Goal: Task Accomplishment & Management: Complete application form

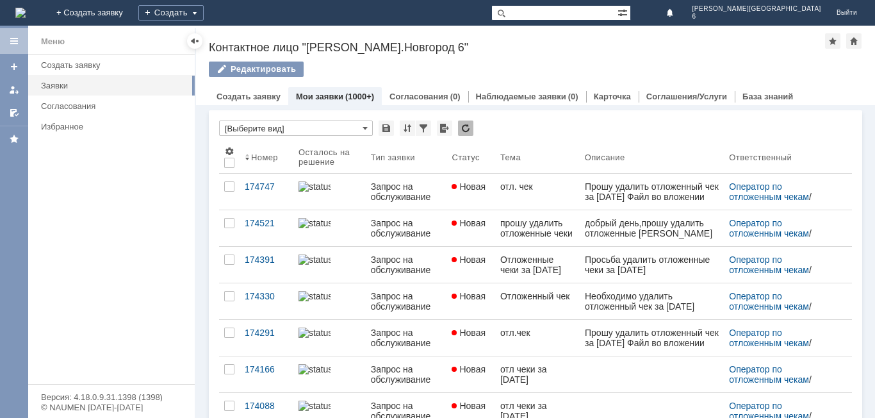
click at [858, 75] on div "Редактировать" at bounding box center [535, 75] width 653 height 27
click at [855, 42] on div at bounding box center [853, 40] width 15 height 15
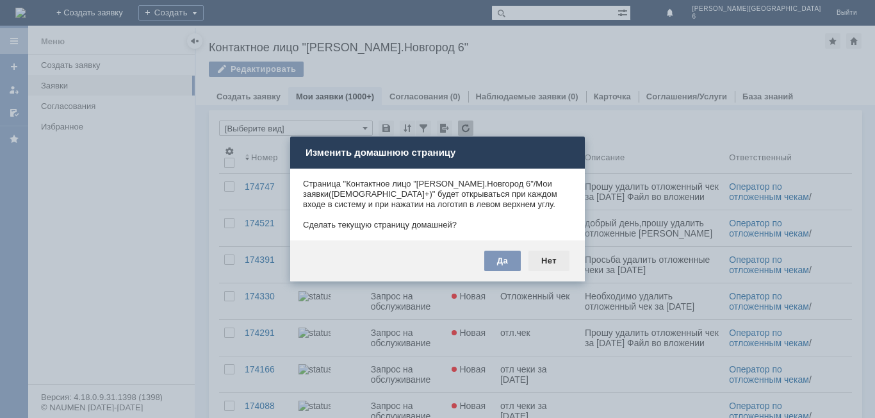
click at [550, 258] on div "Нет" at bounding box center [549, 261] width 41 height 21
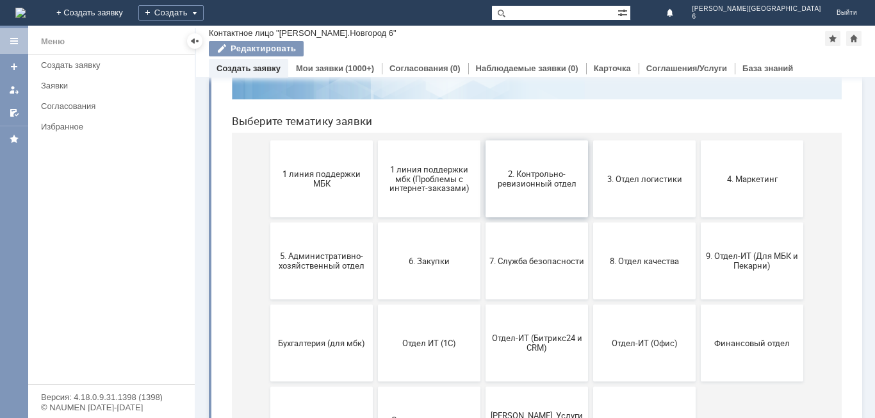
scroll to position [128, 0]
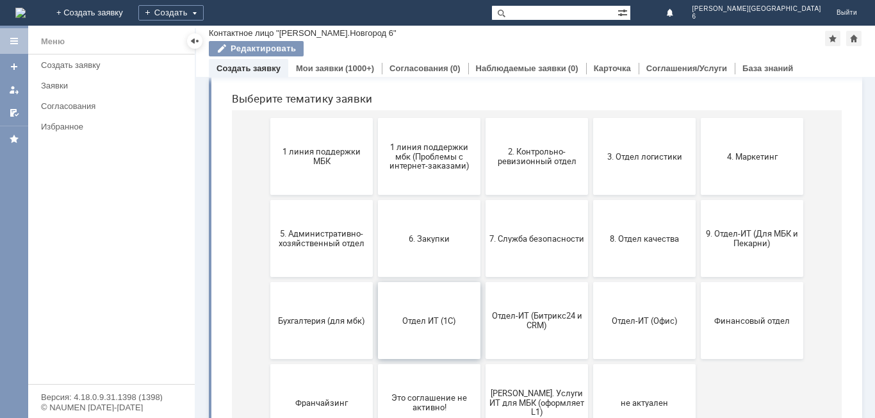
click at [431, 318] on span "Отдел ИТ (1С)" at bounding box center [429, 320] width 95 height 10
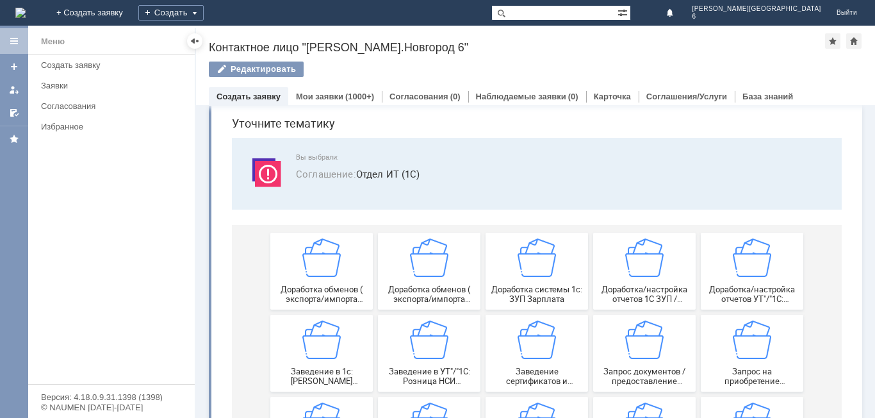
scroll to position [0, 0]
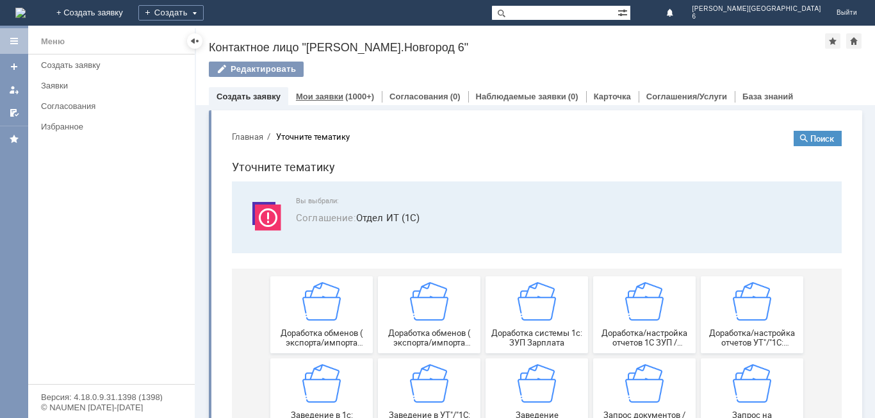
click at [346, 88] on div "Мои заявки (1000+)" at bounding box center [335, 96] width 94 height 19
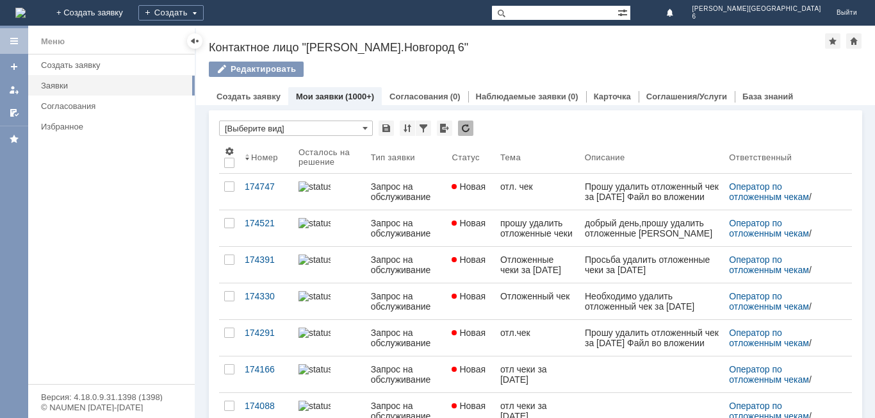
click at [303, 186] on img at bounding box center [315, 186] width 32 height 10
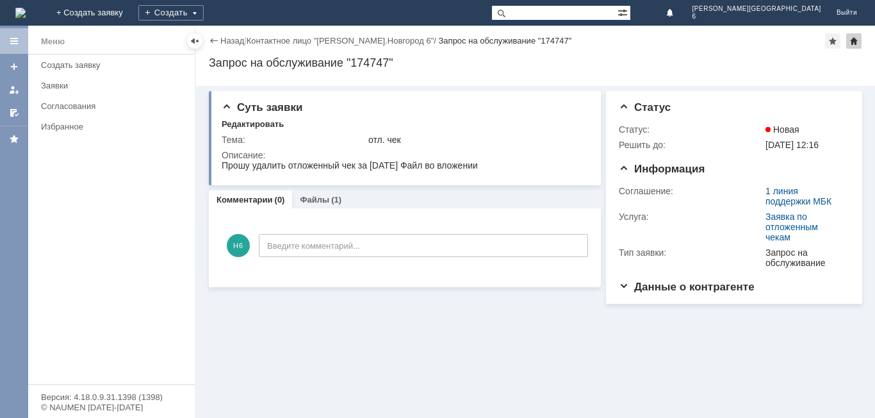
click at [858, 37] on div at bounding box center [853, 40] width 15 height 15
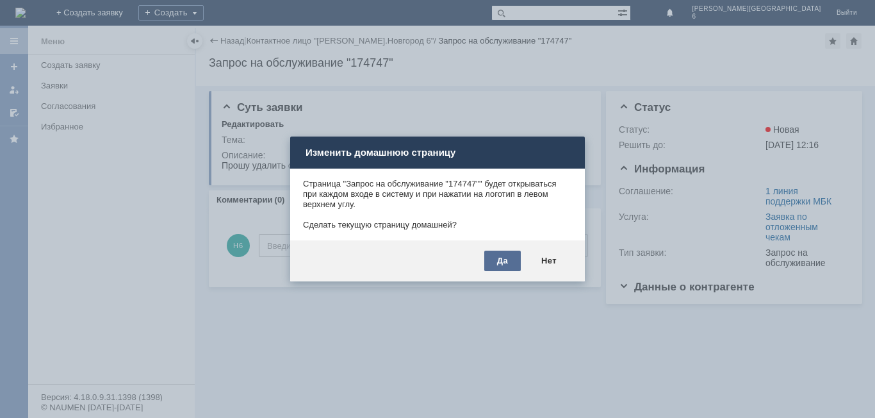
click at [510, 259] on div "Да" at bounding box center [502, 261] width 37 height 21
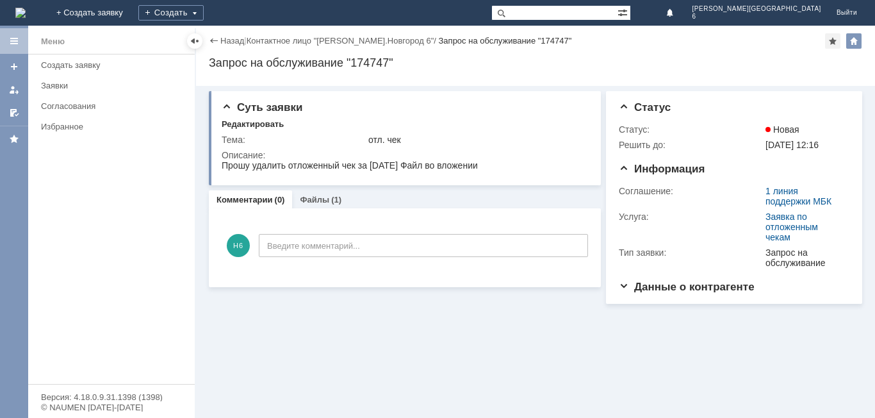
click at [26, 15] on img at bounding box center [20, 13] width 10 height 10
click at [65, 67] on div "Создать заявку" at bounding box center [114, 65] width 146 height 10
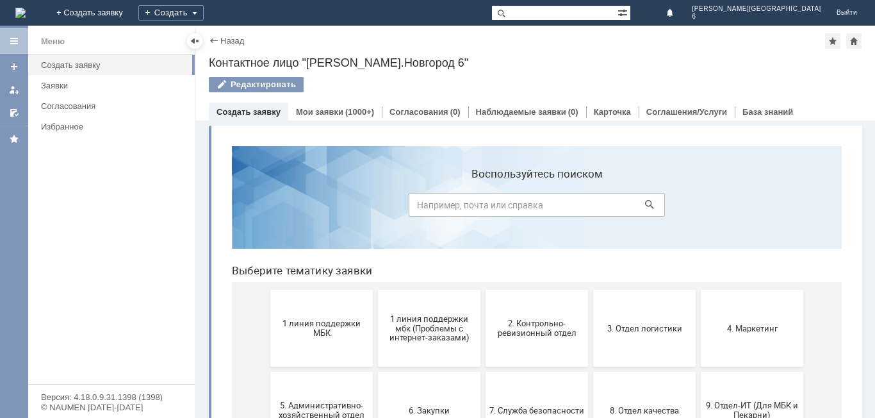
scroll to position [128, 0]
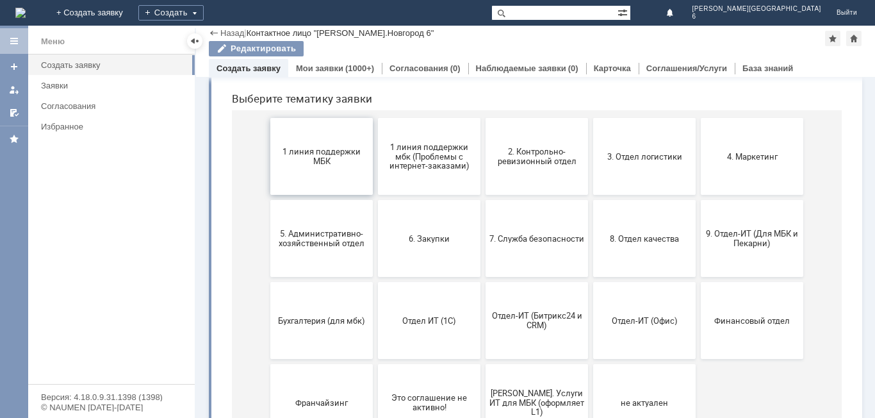
click at [331, 164] on span "1 линия поддержки МБК" at bounding box center [321, 156] width 95 height 19
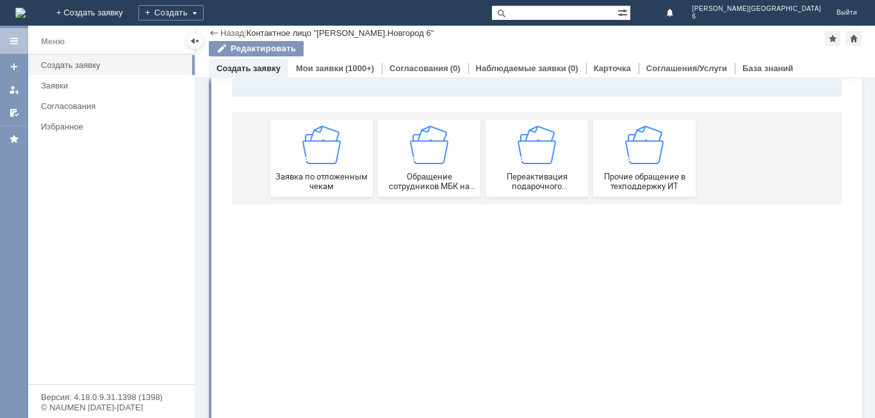
scroll to position [0, 0]
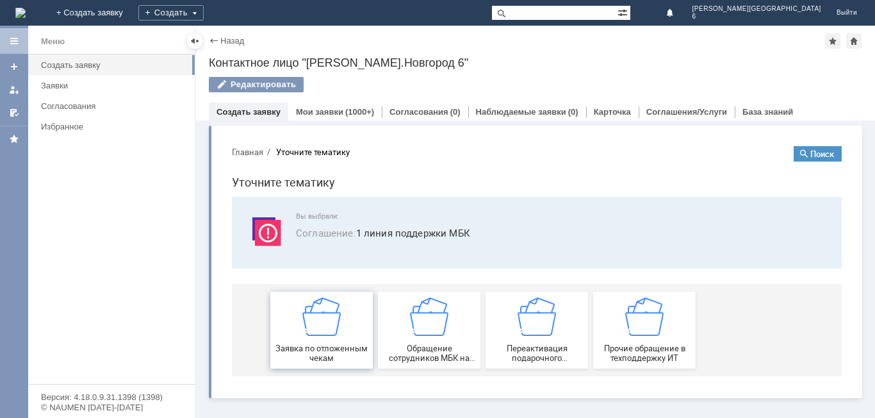
click at [316, 334] on img at bounding box center [321, 316] width 38 height 38
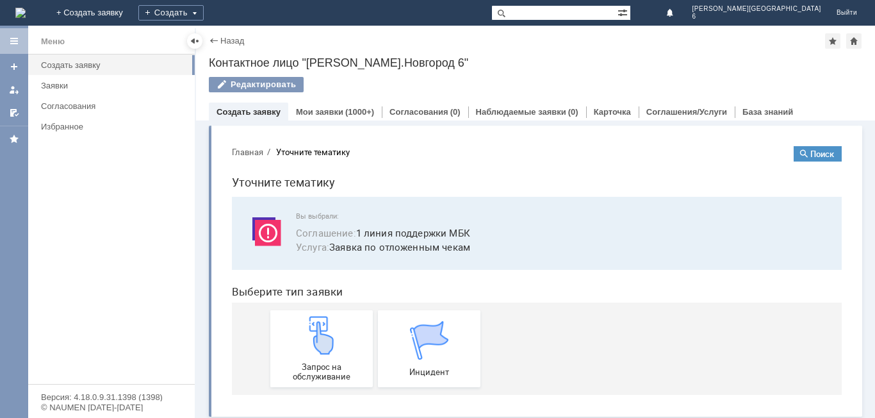
scroll to position [4, 0]
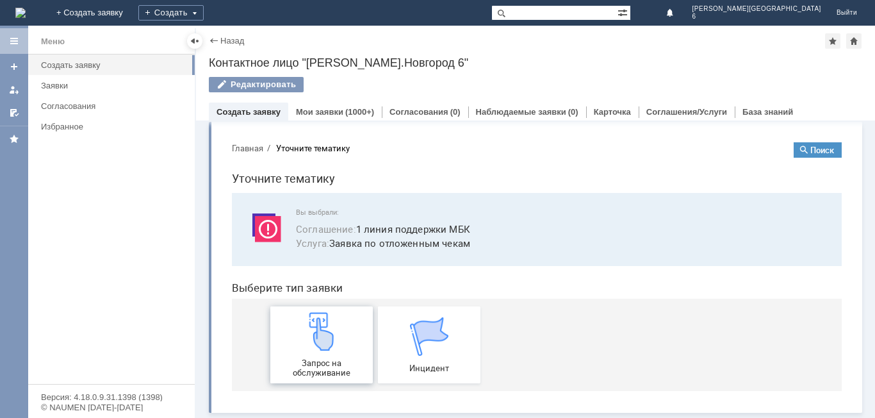
click at [332, 336] on img at bounding box center [321, 331] width 38 height 38
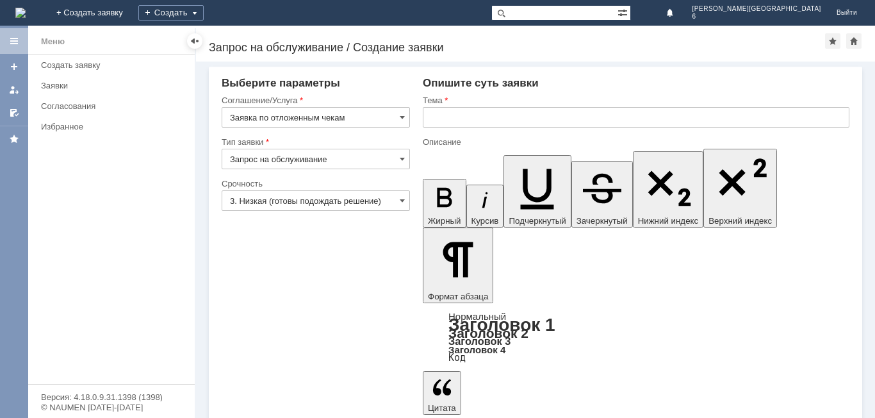
click at [379, 200] on input "3. Низкая (готовы подождать решение)" at bounding box center [316, 200] width 188 height 21
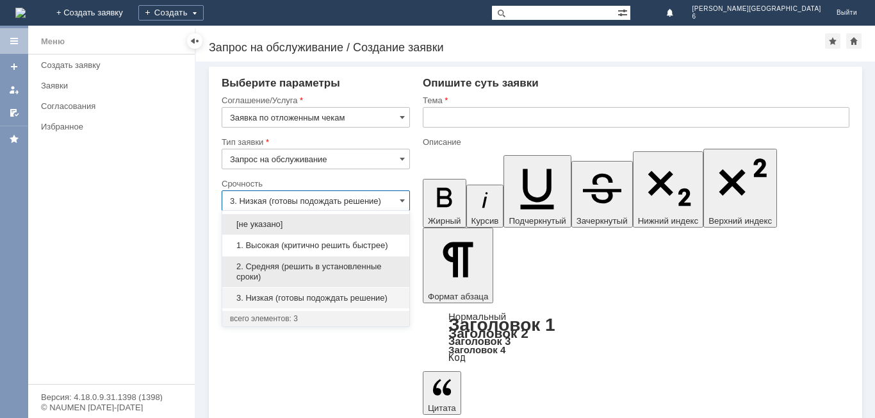
click at [329, 264] on span "2. Средняя (решить в установленные сроки)" at bounding box center [316, 271] width 172 height 21
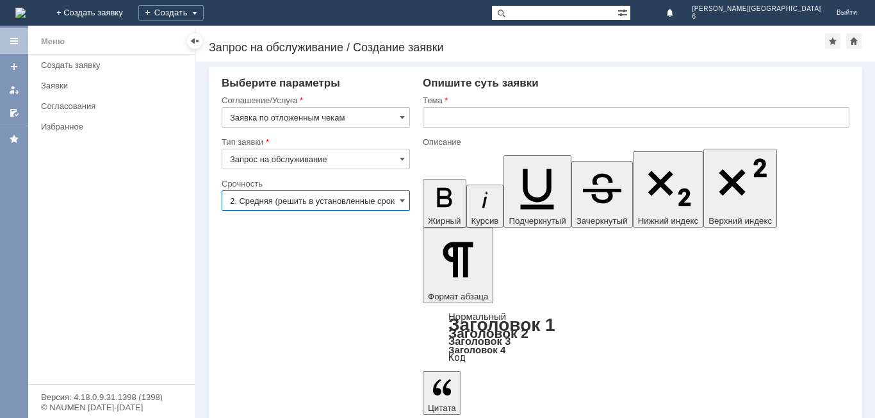
click at [338, 196] on input "2. Средняя (решить в установленные сроки)" at bounding box center [316, 200] width 188 height 21
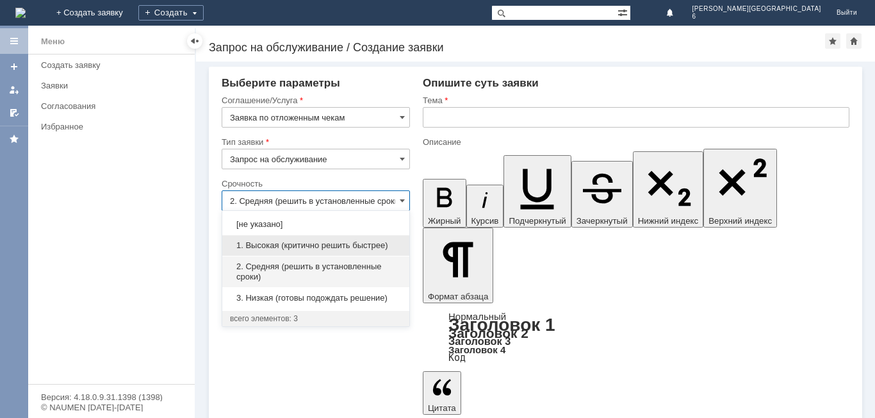
click at [327, 239] on div "1. Высокая (критично решить быстрее)" at bounding box center [315, 245] width 187 height 21
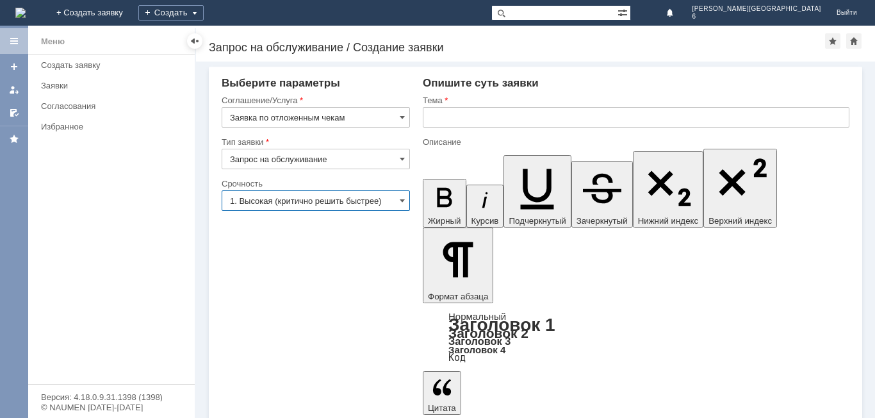
click at [375, 199] on input "1. Высокая (критично решить быстрее)" at bounding box center [316, 200] width 188 height 21
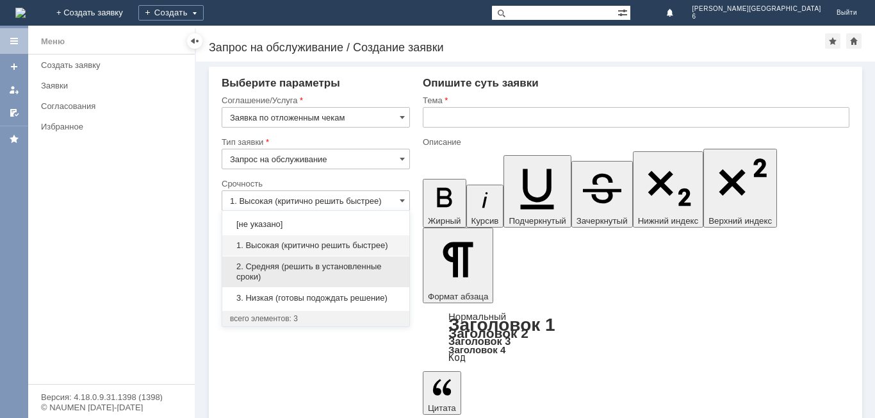
click at [340, 270] on span "2. Средняя (решить в установленные сроки)" at bounding box center [316, 271] width 172 height 21
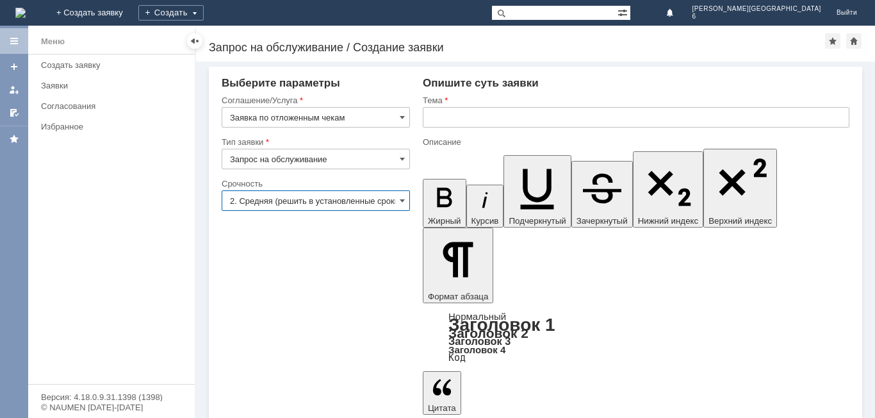
type input "2. Средняя (решить в установленные сроки)"
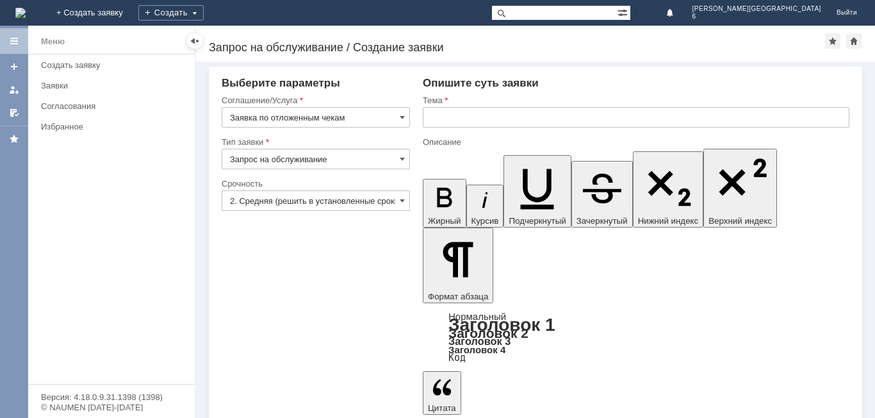
drag, startPoint x: 458, startPoint y: 3163, endPoint x: 458, endPoint y: 3173, distance: 10.3
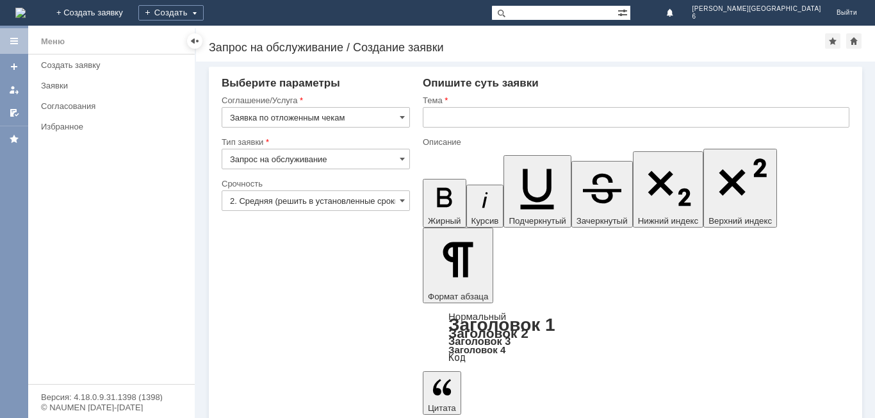
click at [512, 115] on input "text" at bounding box center [636, 117] width 427 height 21
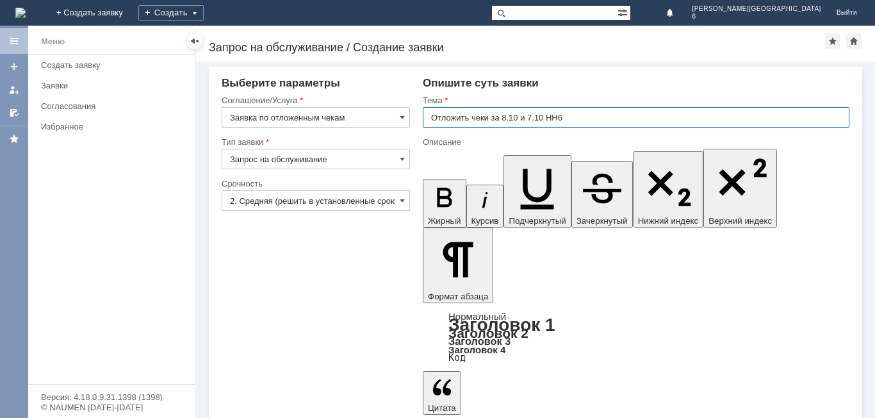
type input "Отложить чеки за 8.10 и 7.10 НН6"
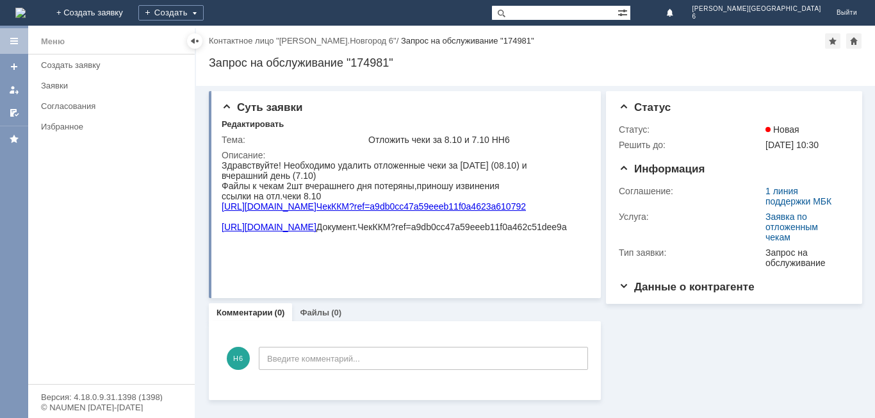
click at [26, 10] on img at bounding box center [20, 13] width 10 height 10
